Goal: Answer question/provide support

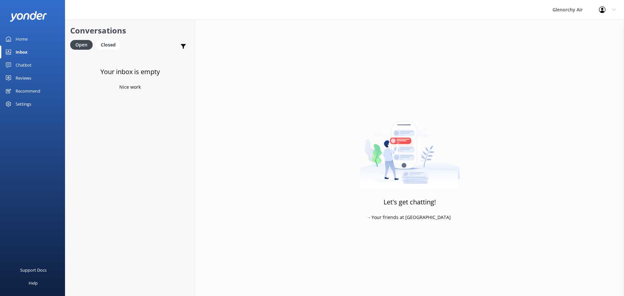
click at [23, 63] on div "Chatbot" at bounding box center [24, 65] width 16 height 13
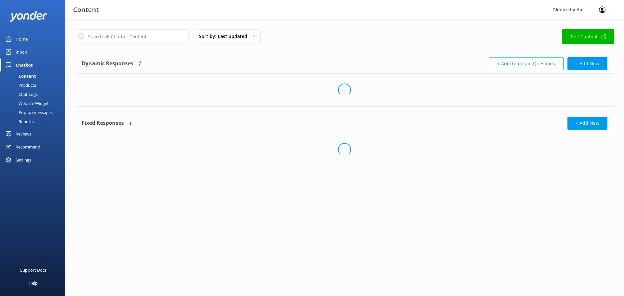
click at [20, 53] on div "Inbox" at bounding box center [21, 52] width 11 height 13
